Goal: Task Accomplishment & Management: Use online tool/utility

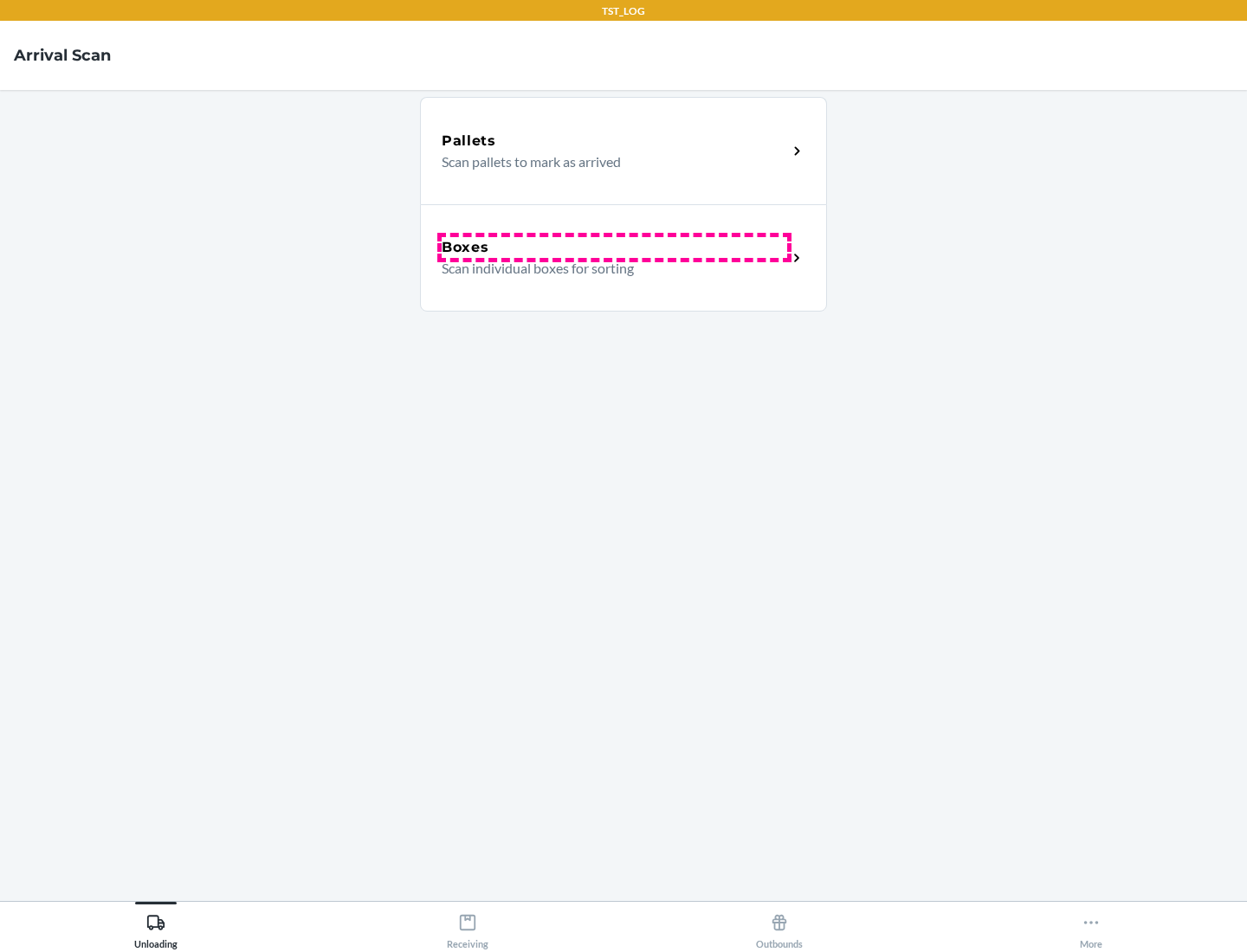
click at [613, 247] on div "Boxes" at bounding box center [614, 246] width 345 height 20
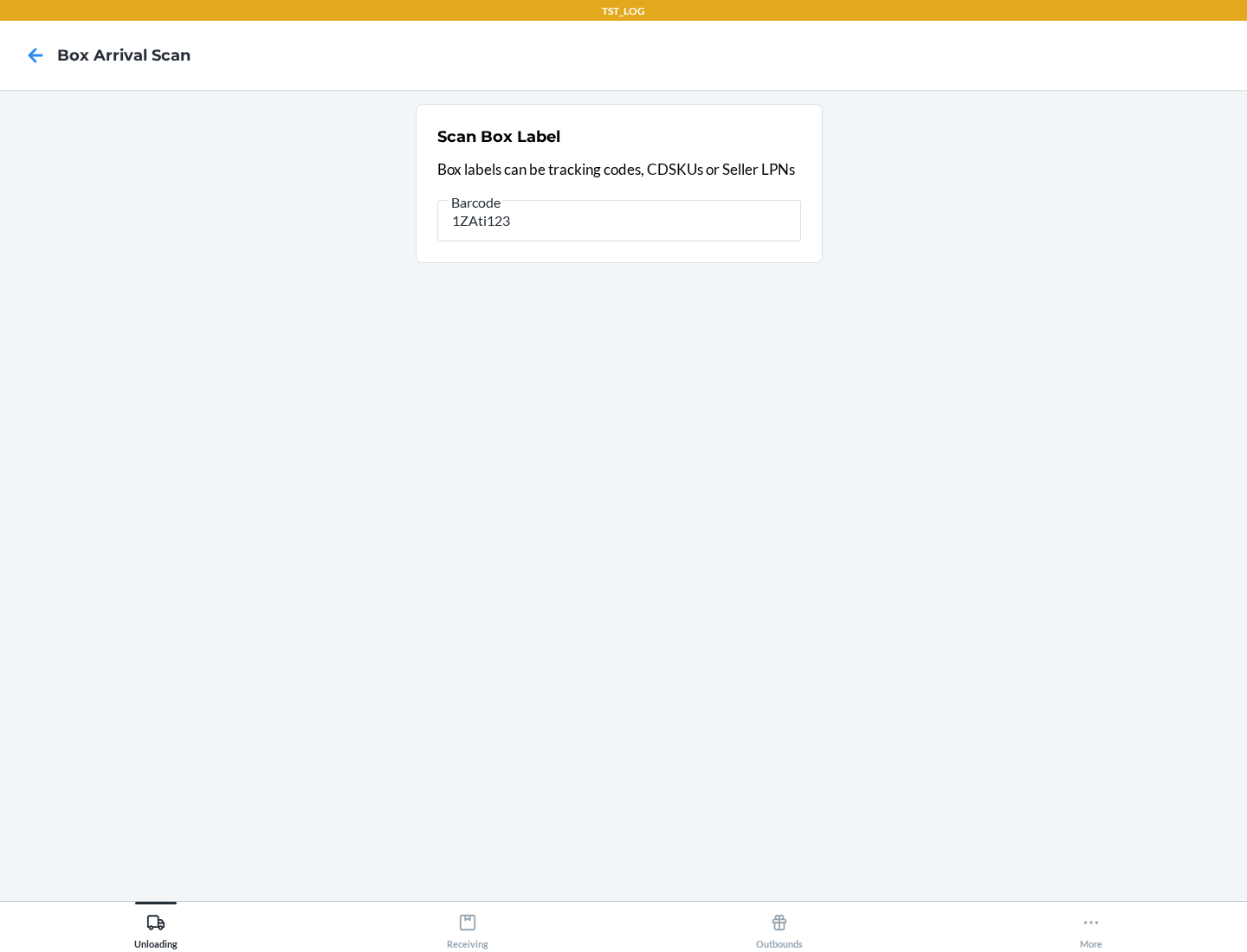
type input "1ZAti123"
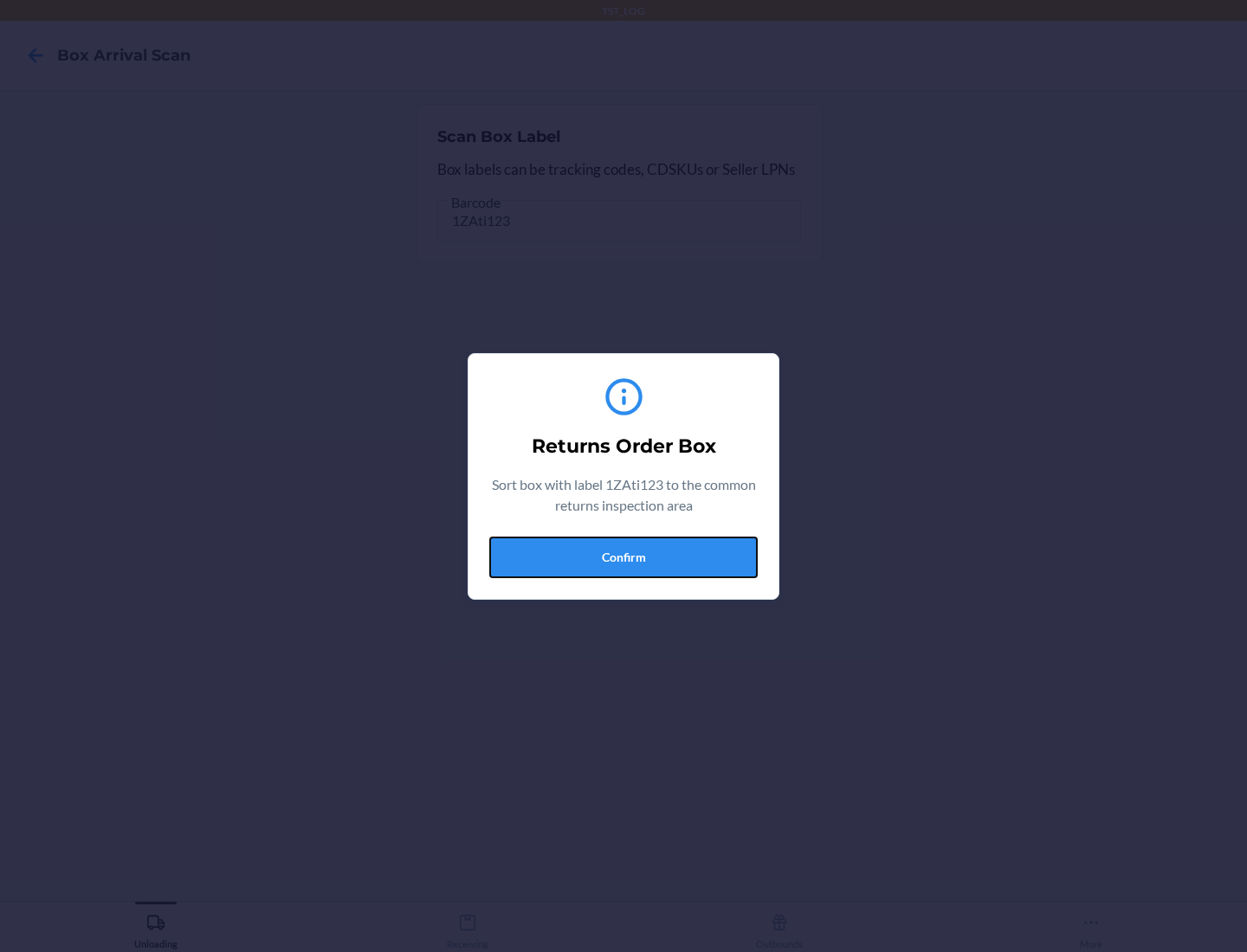
click at [623, 557] on button "Confirm" at bounding box center [623, 557] width 269 height 42
